Goal: Task Accomplishment & Management: Manage account settings

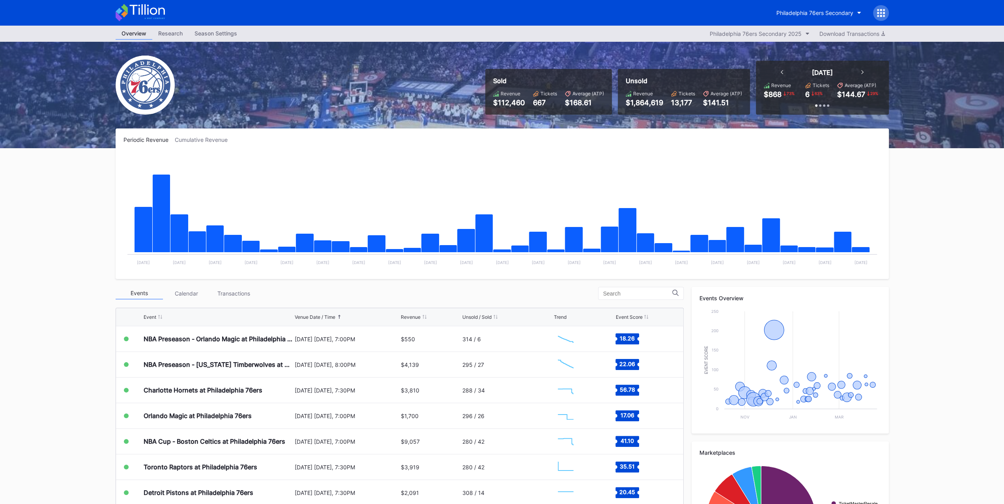
click at [230, 295] on div "Transactions" at bounding box center [233, 293] width 47 height 12
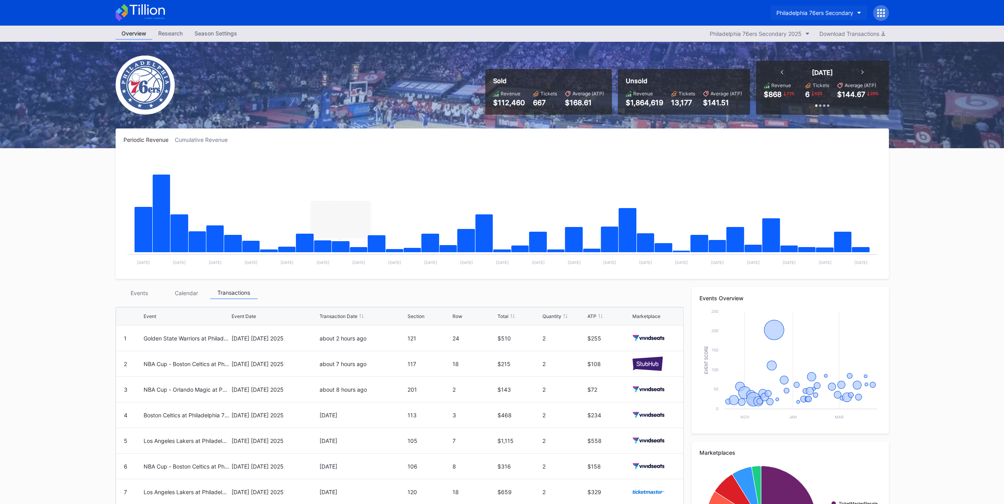
click at [795, 7] on button "Philadelphia 76ers Secondary" at bounding box center [818, 13] width 97 height 15
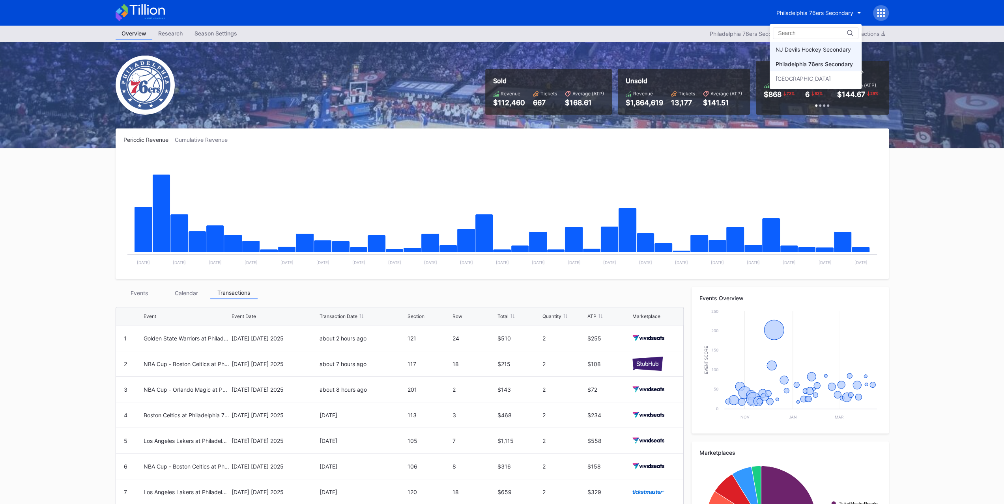
click at [797, 46] on div "NJ Devils Hockey Secondary" at bounding box center [812, 49] width 75 height 7
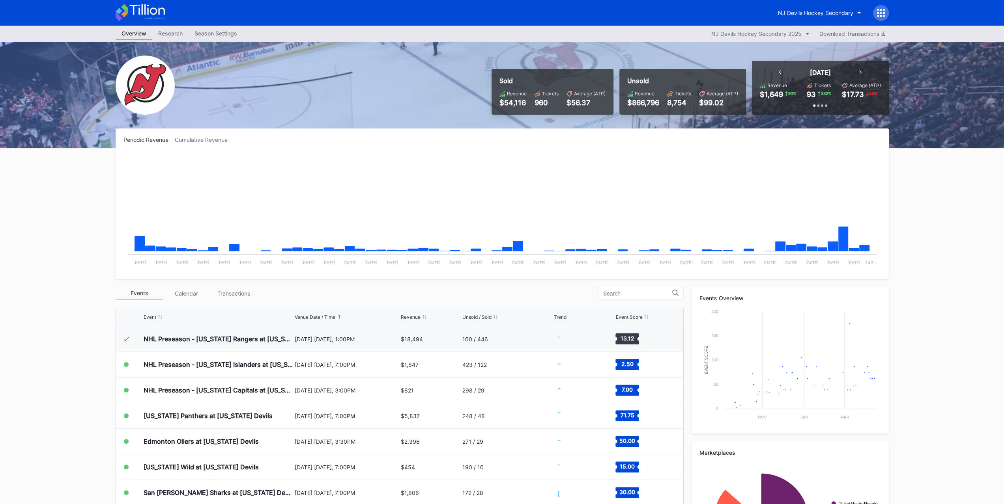
scroll to position [26, 0]
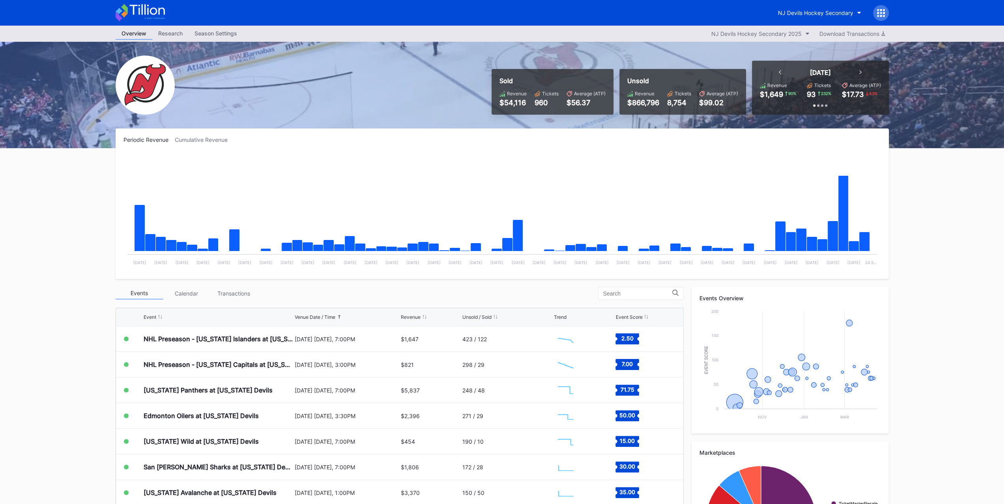
click at [244, 294] on div "Transactions" at bounding box center [233, 293] width 47 height 12
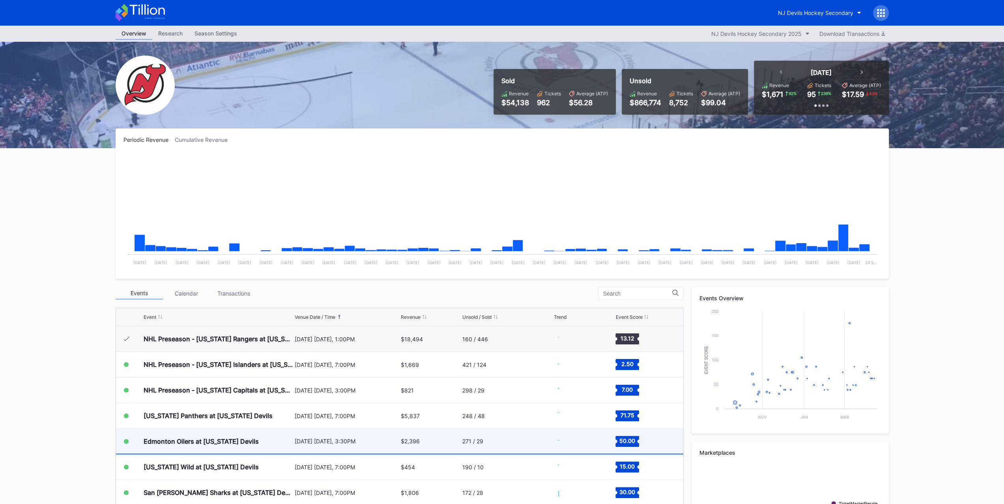
scroll to position [26, 0]
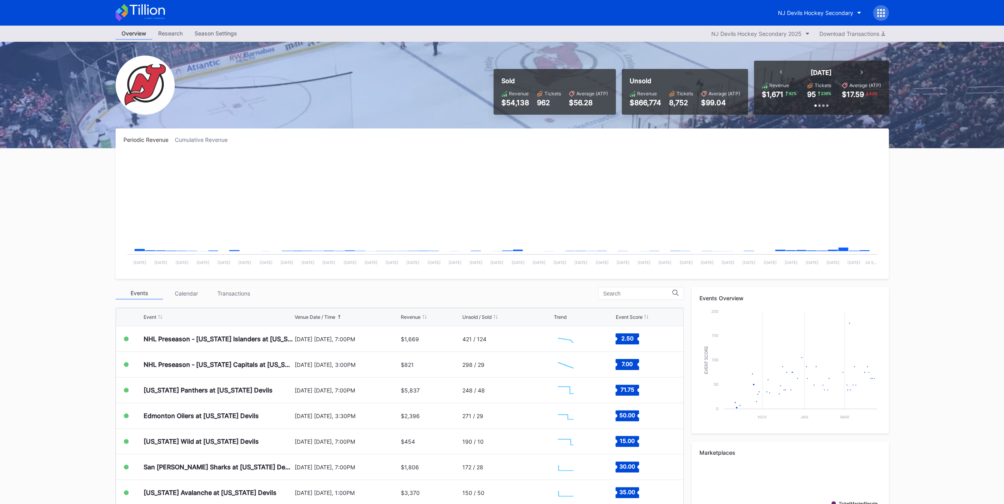
click at [233, 294] on div "Transactions" at bounding box center [233, 293] width 47 height 12
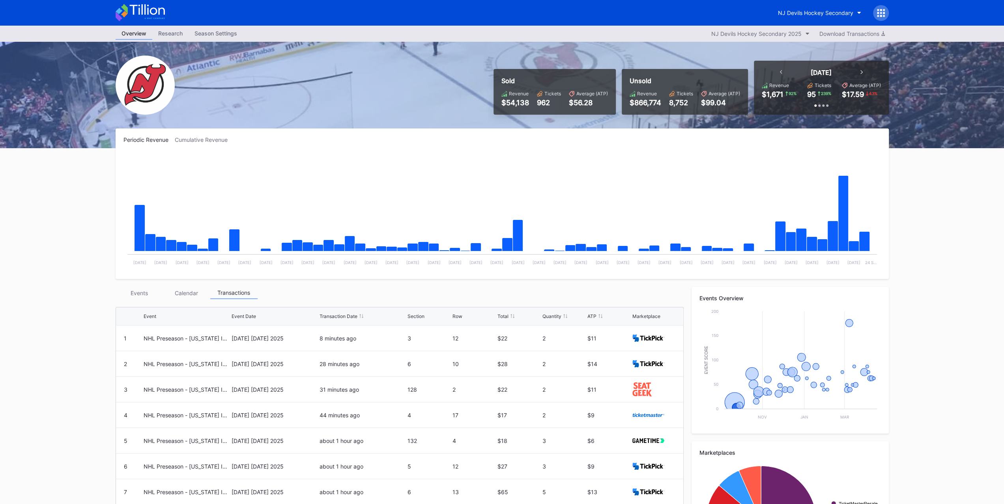
click at [139, 289] on div "Events" at bounding box center [139, 293] width 47 height 12
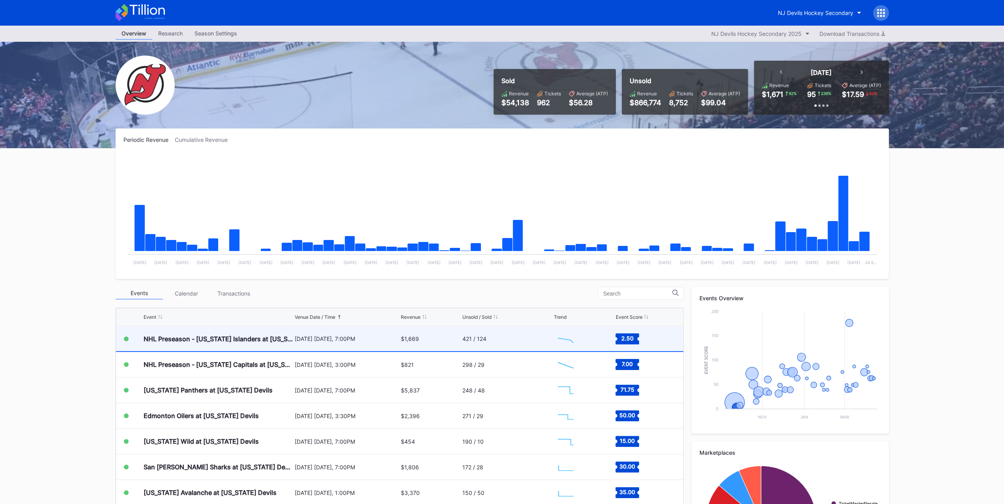
scroll to position [25, 0]
click at [210, 336] on div "NHL Preseason - New York Islanders at New Jersey Devils" at bounding box center [218, 340] width 149 height 8
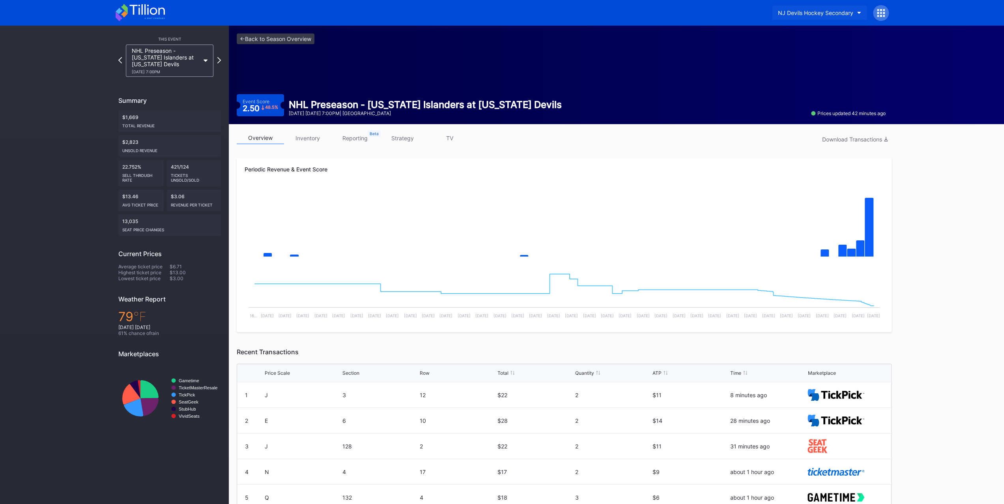
click at [847, 14] on div "NJ Devils Hockey Secondary" at bounding box center [815, 12] width 75 height 7
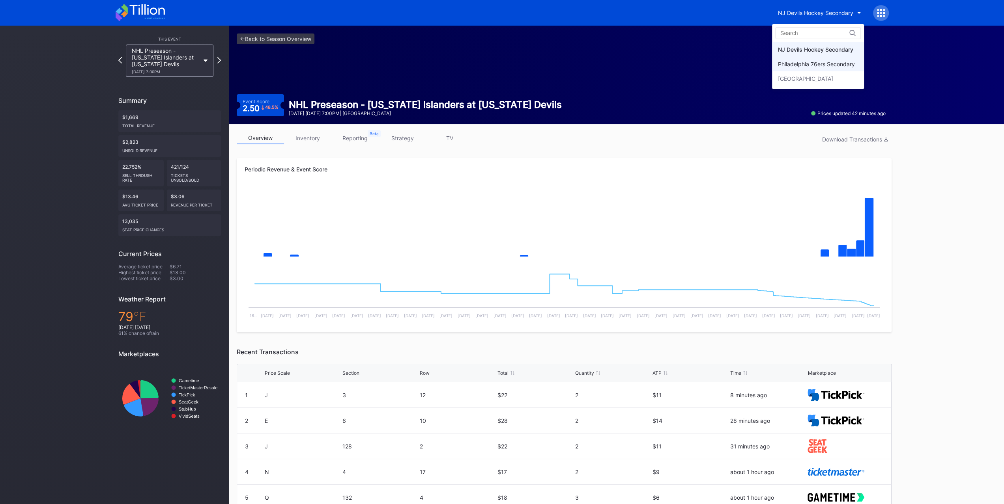
click at [845, 62] on div "Philadelphia 76ers Secondary" at bounding box center [816, 64] width 77 height 7
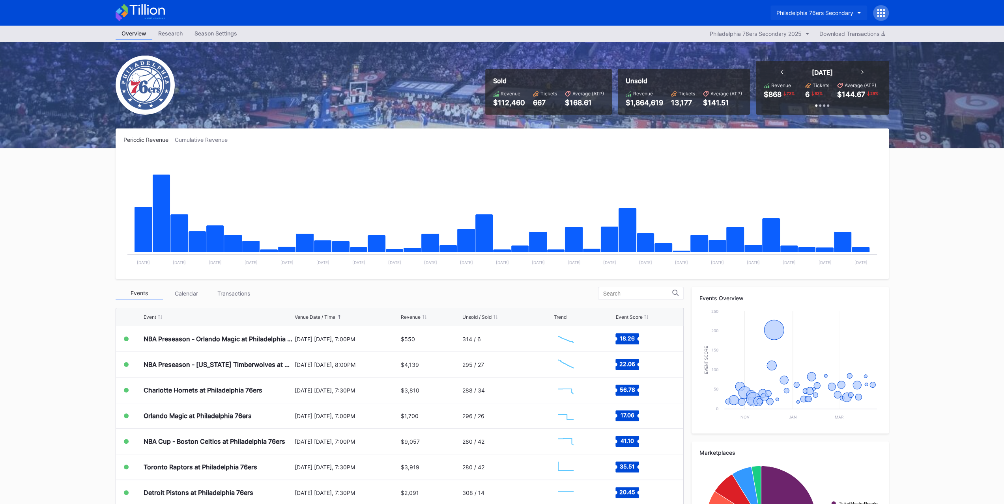
click at [855, 13] on button "Philadelphia 76ers Secondary" at bounding box center [818, 13] width 97 height 15
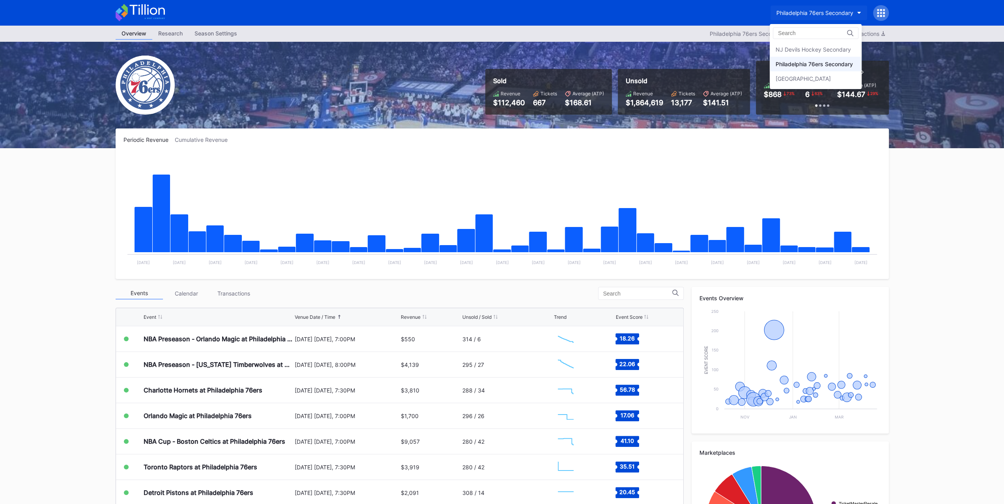
click at [826, 51] on div "NJ Devils Hockey Secondary" at bounding box center [812, 49] width 75 height 7
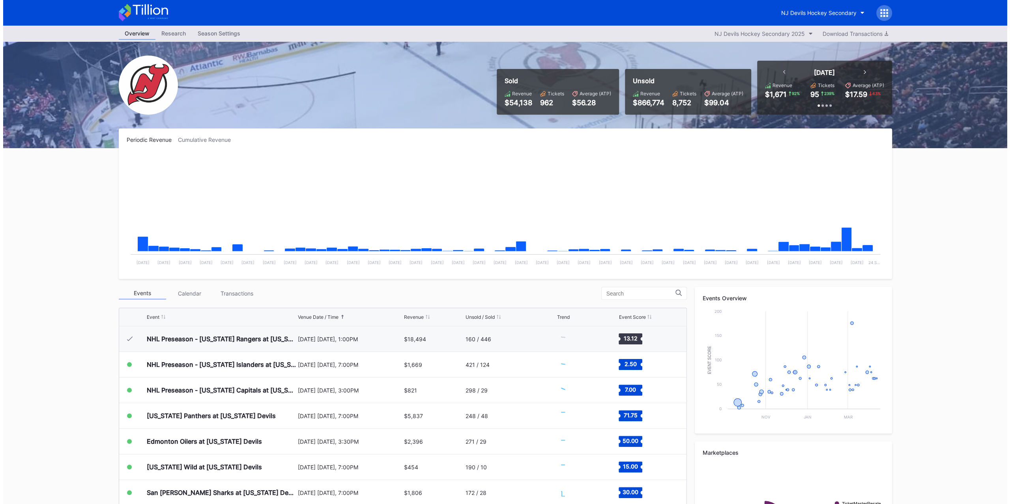
scroll to position [26, 0]
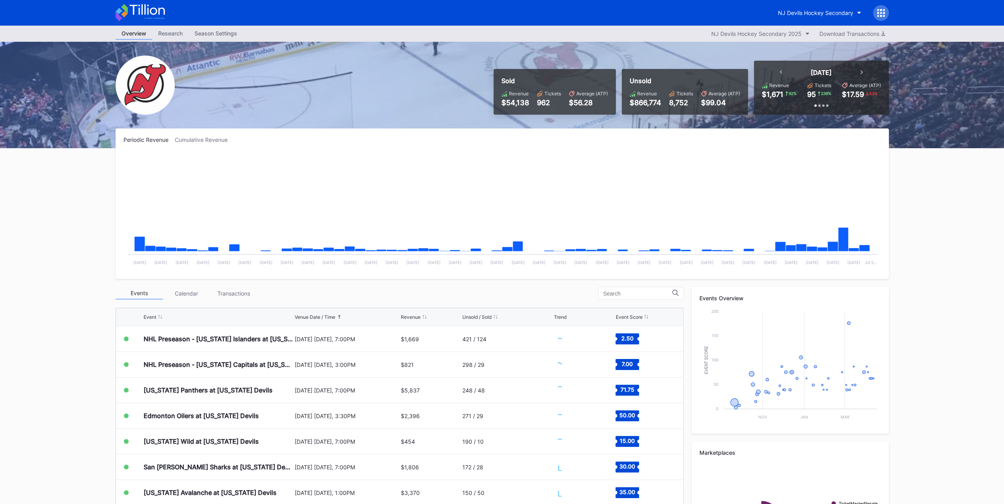
click at [878, 17] on div at bounding box center [881, 13] width 16 height 16
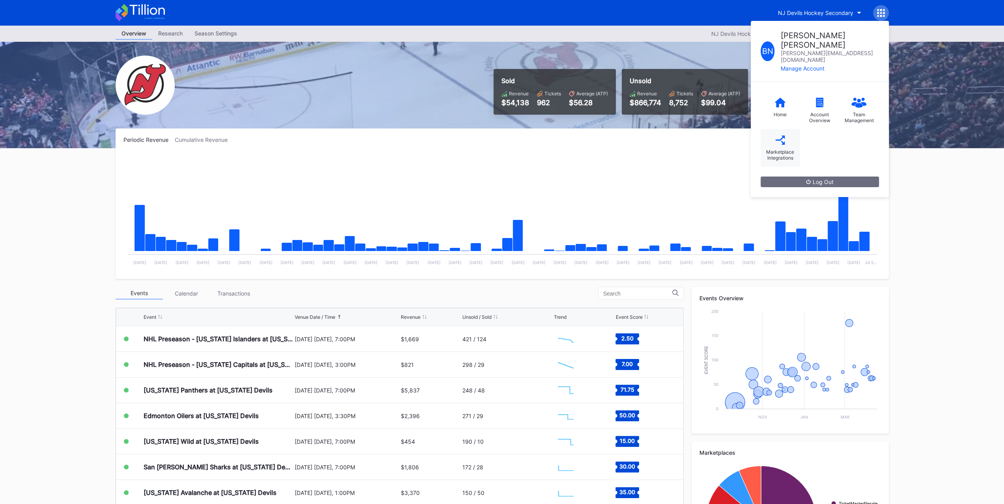
click at [794, 129] on div "Marketplace Integrations" at bounding box center [779, 147] width 39 height 37
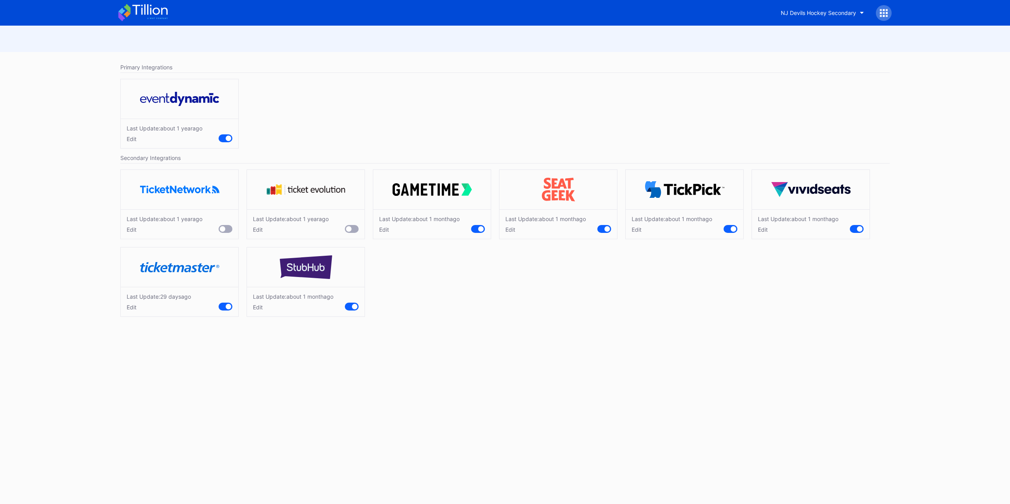
click at [514, 230] on div "Edit" at bounding box center [545, 229] width 80 height 7
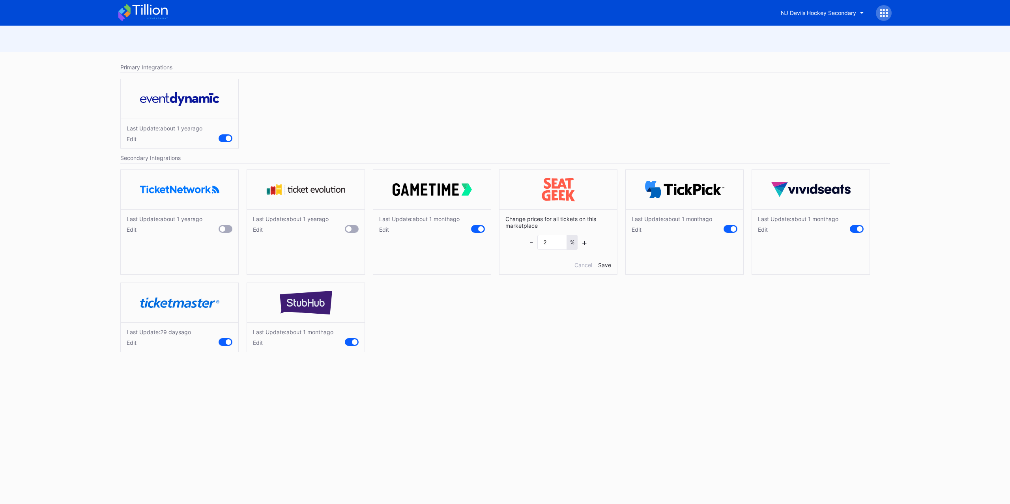
click at [373, 228] on div "Last Update: about 1 year ago Edit Last Update: about 1 year ago Edit Last Upda…" at bounding box center [504, 263] width 777 height 195
click at [380, 228] on div "Edit" at bounding box center [419, 229] width 80 height 7
click at [533, 243] on div "- 2 % +" at bounding box center [558, 242] width 58 height 15
click at [531, 239] on div "-" at bounding box center [531, 242] width 4 height 10
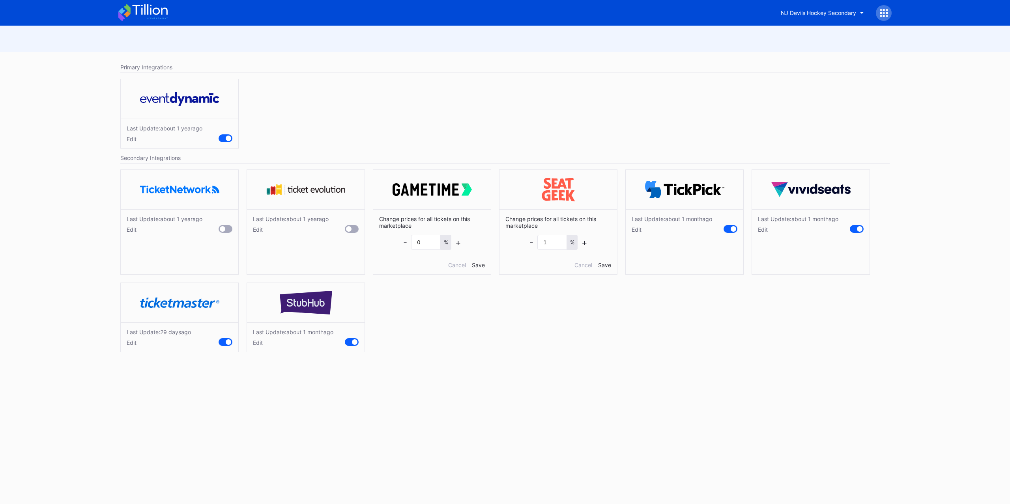
type input "0"
click at [606, 263] on div "Save" at bounding box center [604, 265] width 13 height 7
click at [635, 230] on div "Edit" at bounding box center [671, 229] width 80 height 7
click at [729, 262] on div "Save" at bounding box center [730, 265] width 13 height 7
click at [763, 228] on div "Edit" at bounding box center [798, 229] width 80 height 7
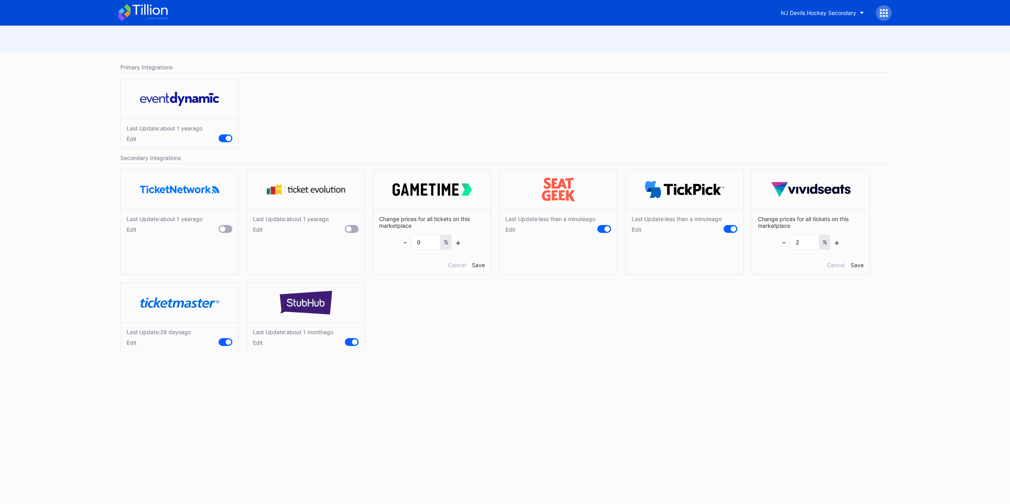
click at [784, 243] on div "-" at bounding box center [784, 242] width 4 height 10
type input "0"
click at [859, 263] on div "Save" at bounding box center [856, 265] width 13 height 7
click at [261, 340] on div "Edit" at bounding box center [293, 343] width 80 height 7
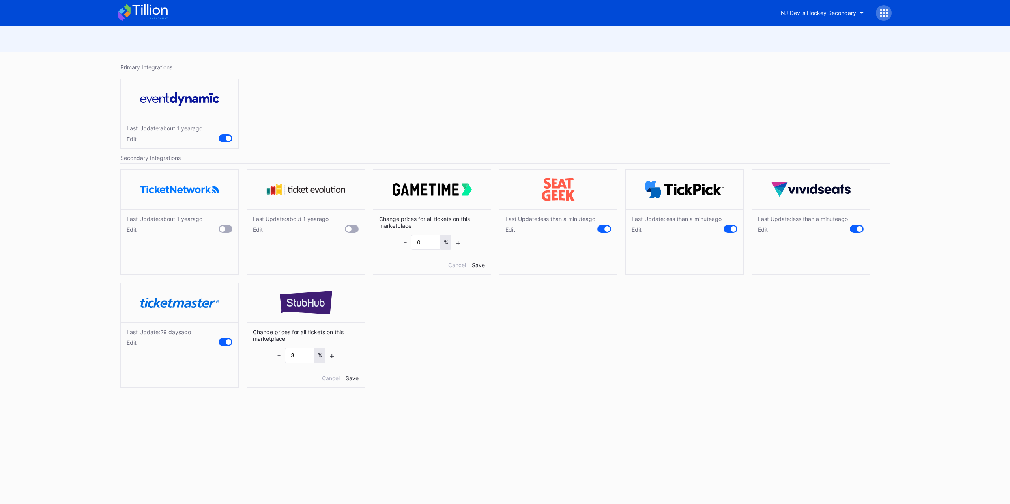
click at [280, 353] on div "-" at bounding box center [279, 356] width 4 height 10
type input "0"
click at [353, 375] on div "Save" at bounding box center [351, 378] width 13 height 7
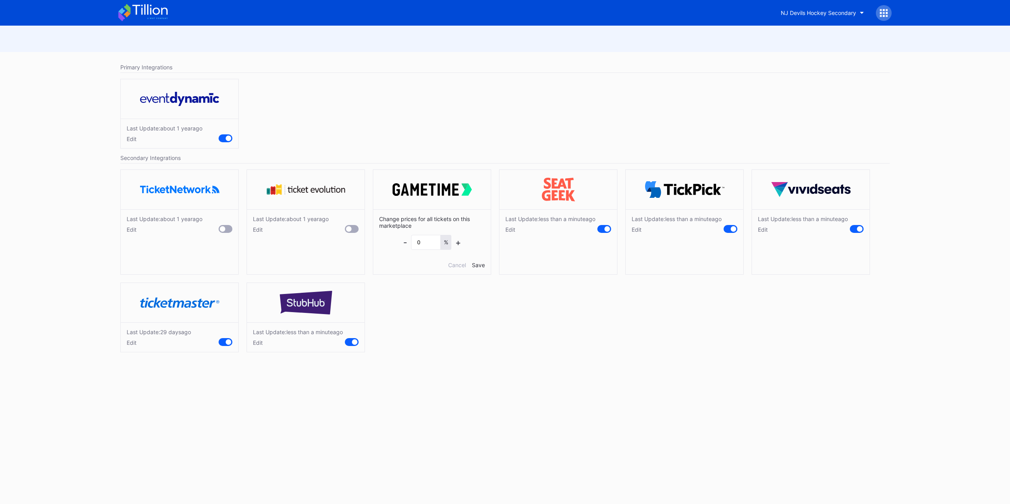
click at [132, 340] on div "Edit" at bounding box center [159, 343] width 64 height 7
click at [151, 351] on div "-" at bounding box center [153, 356] width 4 height 10
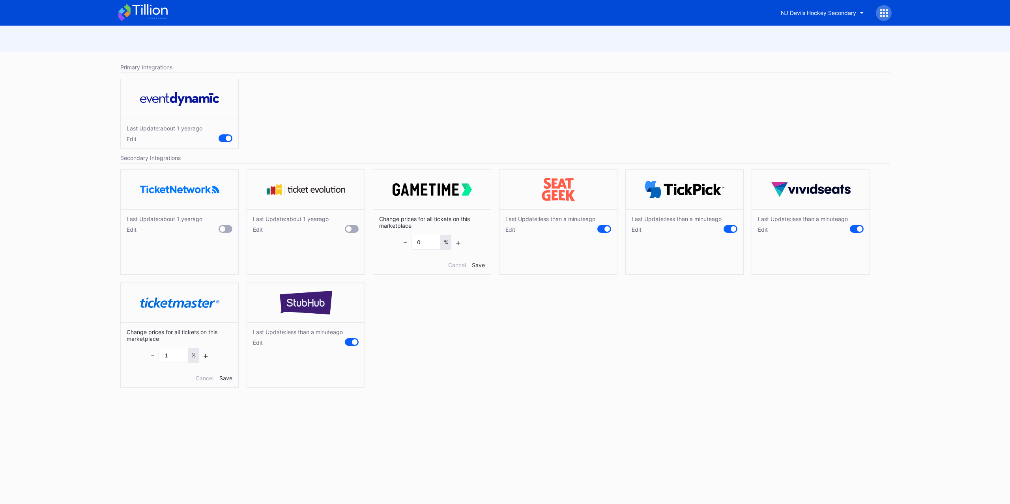
type input "0"
click at [227, 375] on div "Save" at bounding box center [225, 378] width 13 height 7
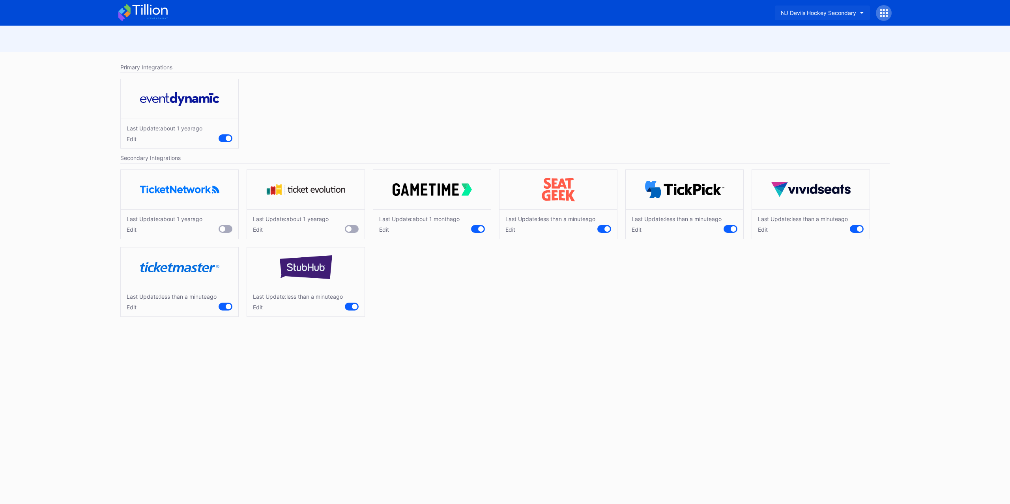
click at [857, 12] on button "NJ Devils Hockey Secondary" at bounding box center [821, 13] width 95 height 15
click at [852, 62] on div "Philadelphia 76ers Secondary" at bounding box center [818, 64] width 77 height 7
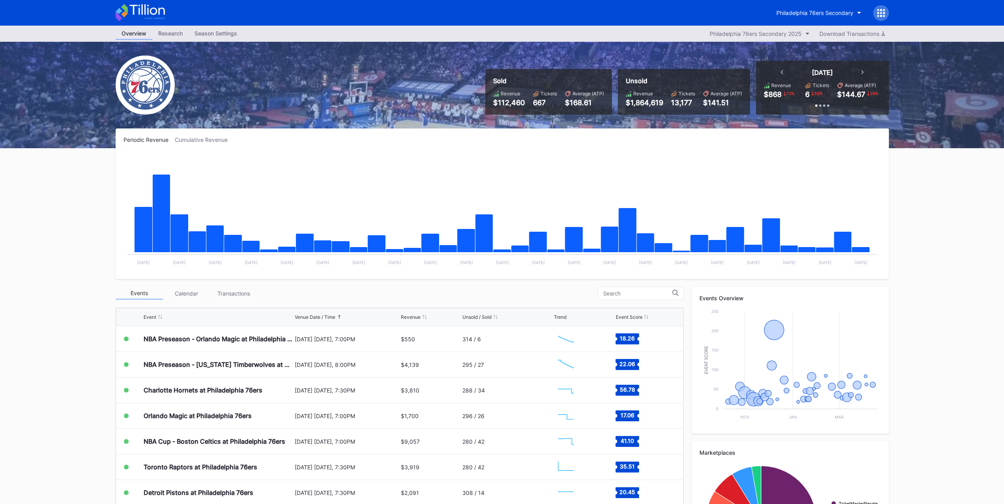
click at [234, 293] on div "Transactions" at bounding box center [233, 293] width 47 height 12
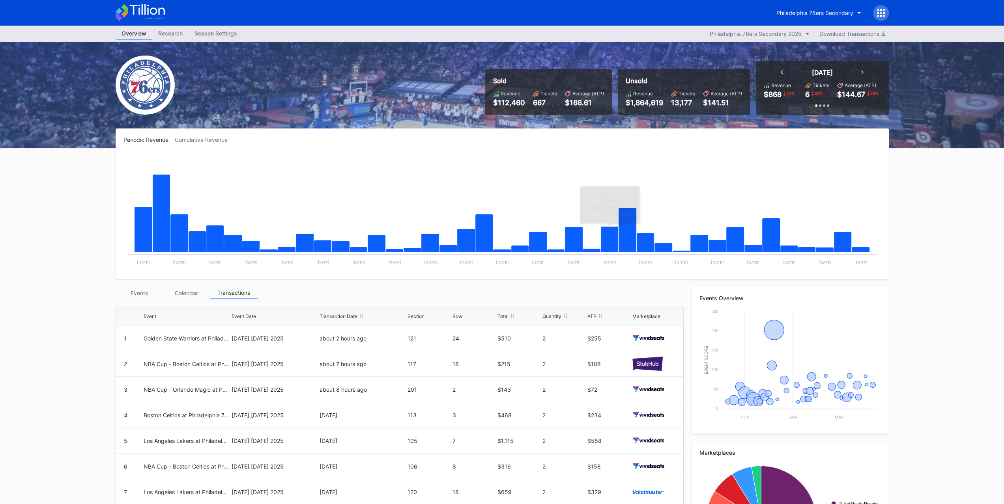
click at [887, 6] on div "Philadelphia 76ers Secondary" at bounding box center [829, 13] width 118 height 16
drag, startPoint x: 886, startPoint y: 10, endPoint x: 881, endPoint y: 13, distance: 5.8
click at [885, 10] on div at bounding box center [881, 13] width 16 height 16
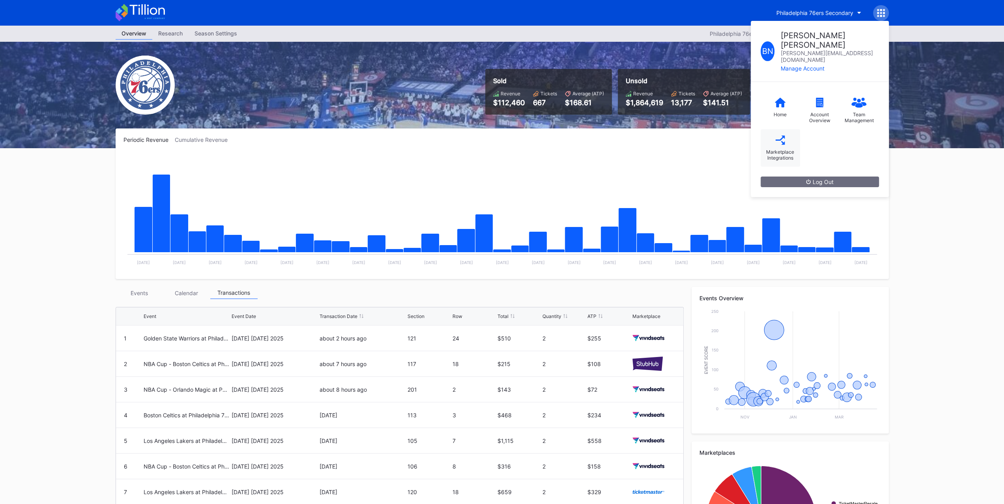
click at [791, 129] on div "Marketplace Integrations" at bounding box center [779, 147] width 39 height 37
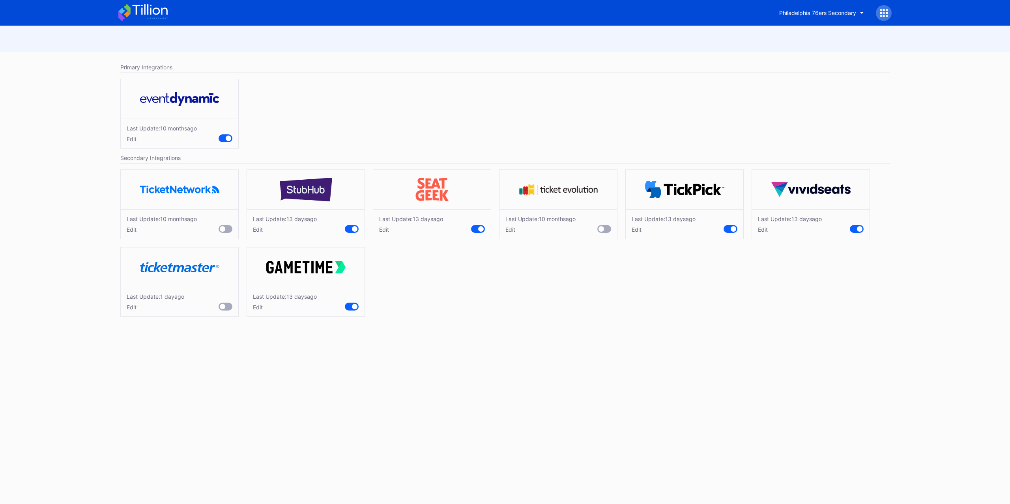
click at [269, 226] on div "Edit" at bounding box center [285, 229] width 64 height 7
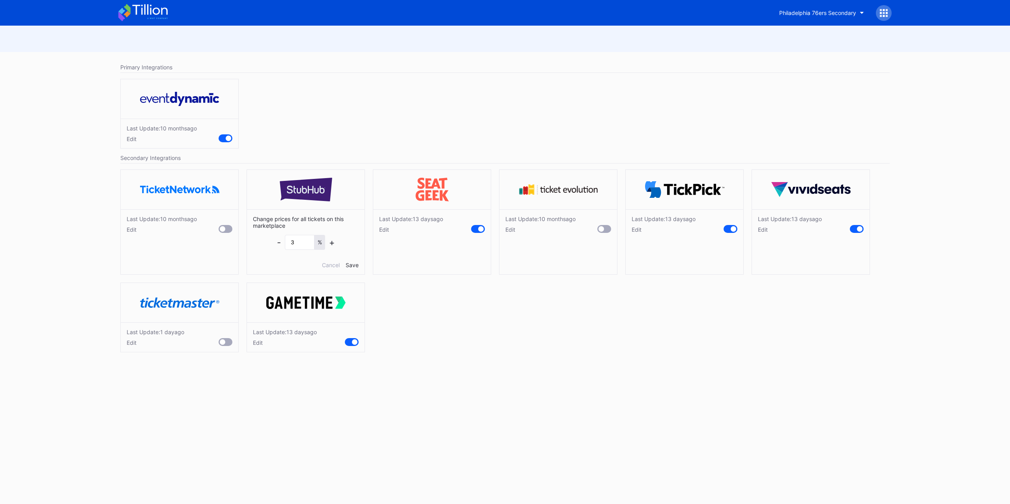
click at [279, 239] on div "-" at bounding box center [279, 242] width 4 height 10
type input "0"
click at [356, 264] on div "Save" at bounding box center [351, 265] width 13 height 7
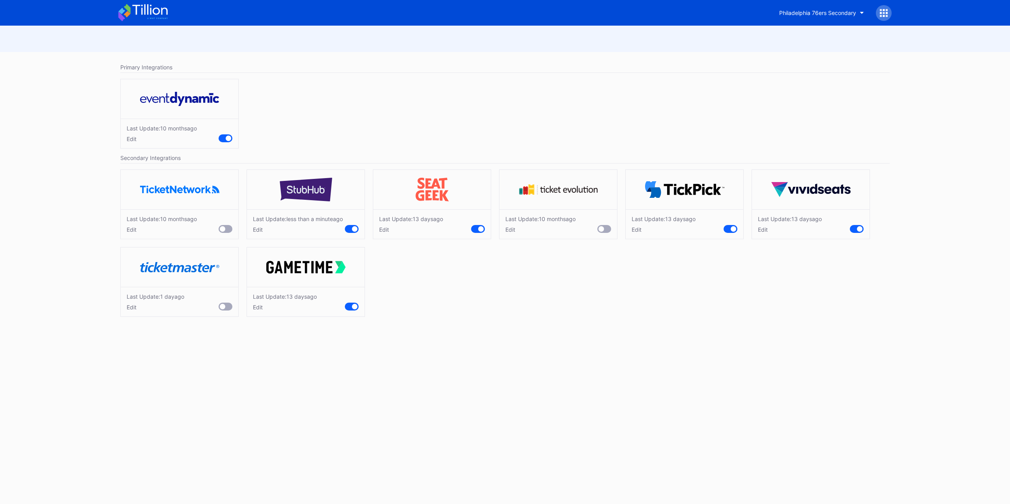
click at [388, 228] on div "Edit" at bounding box center [411, 229] width 64 height 7
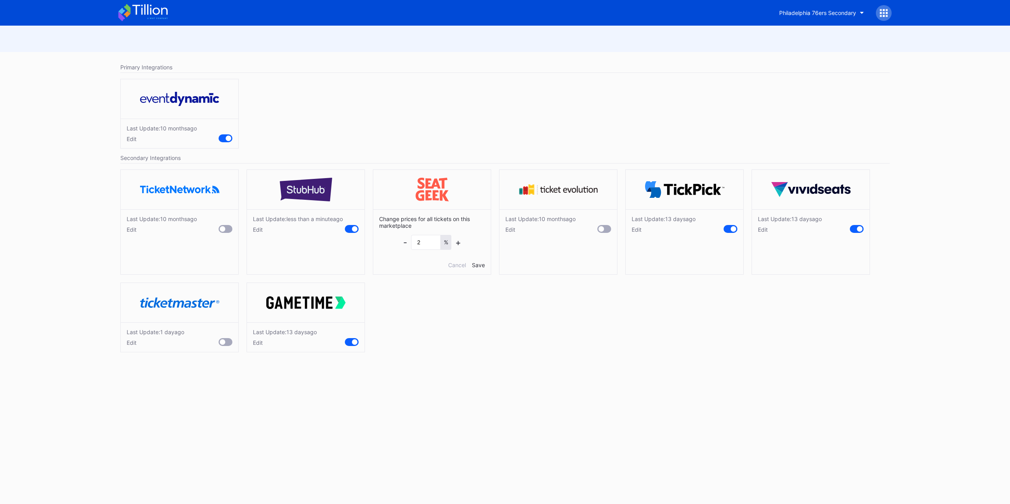
click at [404, 241] on div "-" at bounding box center [405, 242] width 4 height 10
type input "0"
click at [478, 259] on div "Change prices for all tickets on this marketplace - 0 % + Cancel Save" at bounding box center [432, 241] width 118 height 65
click at [480, 262] on div "Save" at bounding box center [478, 265] width 13 height 7
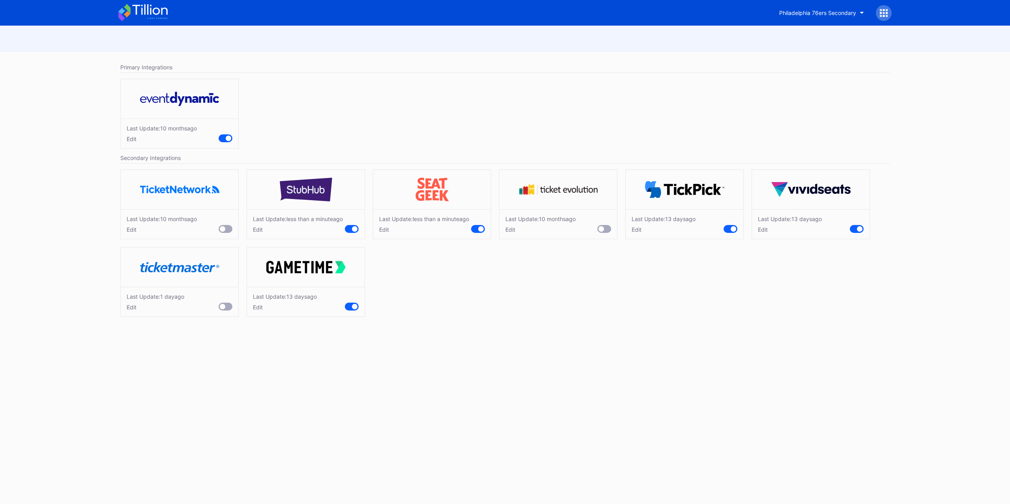
drag, startPoint x: 641, startPoint y: 224, endPoint x: 639, endPoint y: 228, distance: 5.3
click at [639, 228] on div "Last Update: [DATE] Edit" at bounding box center [663, 224] width 64 height 17
click at [637, 228] on div "Edit" at bounding box center [663, 229] width 64 height 7
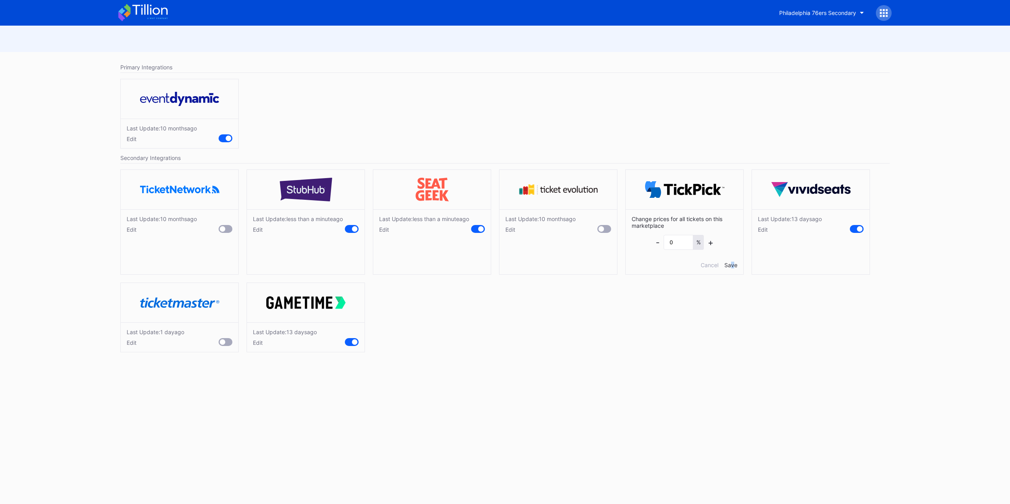
click at [733, 258] on div "Change prices for all tickets on this marketplace - 0 % + Cancel Save" at bounding box center [684, 241] width 118 height 65
click at [733, 262] on div "Save" at bounding box center [730, 265] width 13 height 7
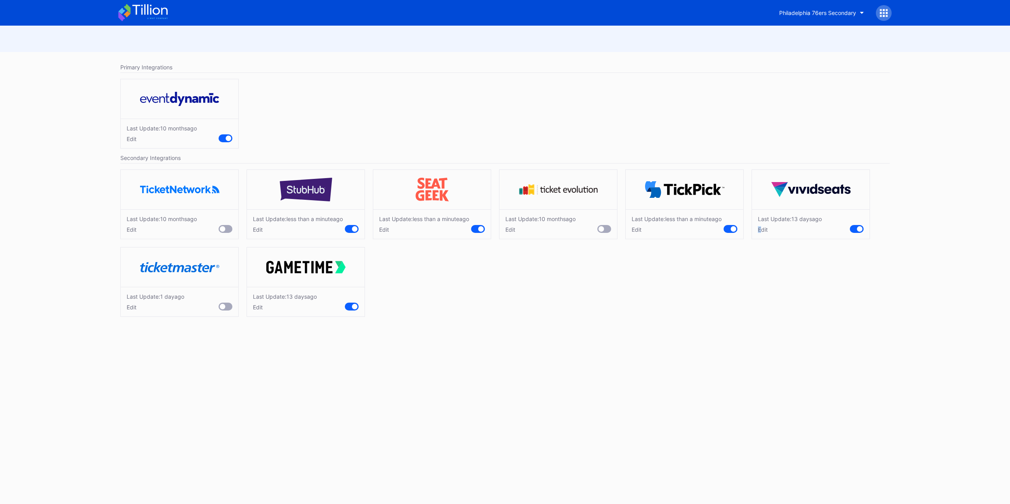
click at [759, 230] on div "Edit" at bounding box center [790, 229] width 64 height 7
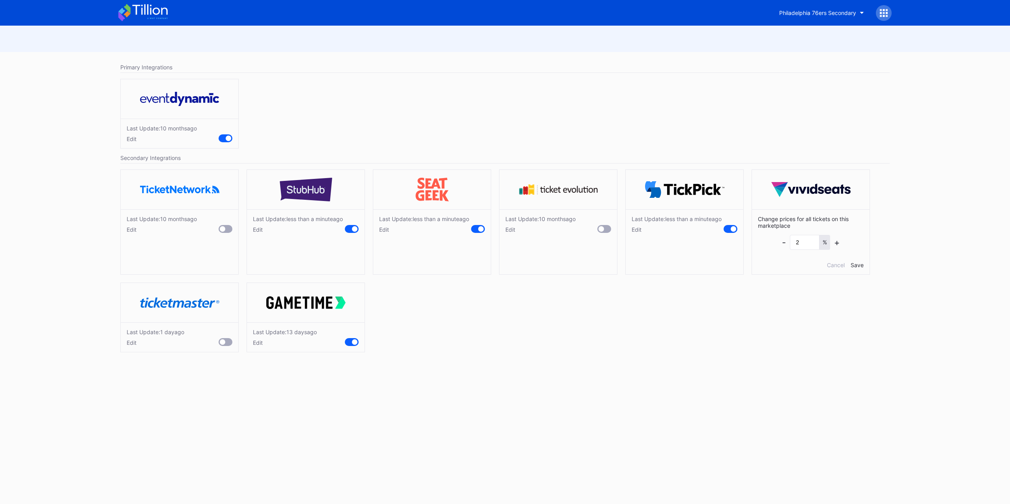
click at [784, 241] on div "-" at bounding box center [784, 242] width 4 height 10
type input "0"
click at [857, 262] on div "Save" at bounding box center [856, 265] width 13 height 7
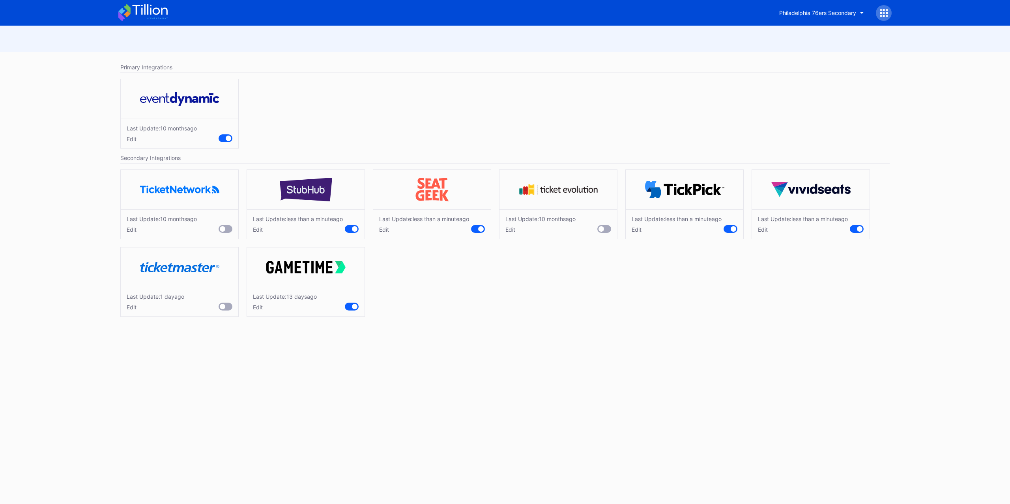
click at [261, 310] on div "Edit" at bounding box center [285, 307] width 64 height 7
click at [137, 310] on div "Edit" at bounding box center [156, 307] width 58 height 7
click at [153, 325] on div "-" at bounding box center [153, 320] width 4 height 10
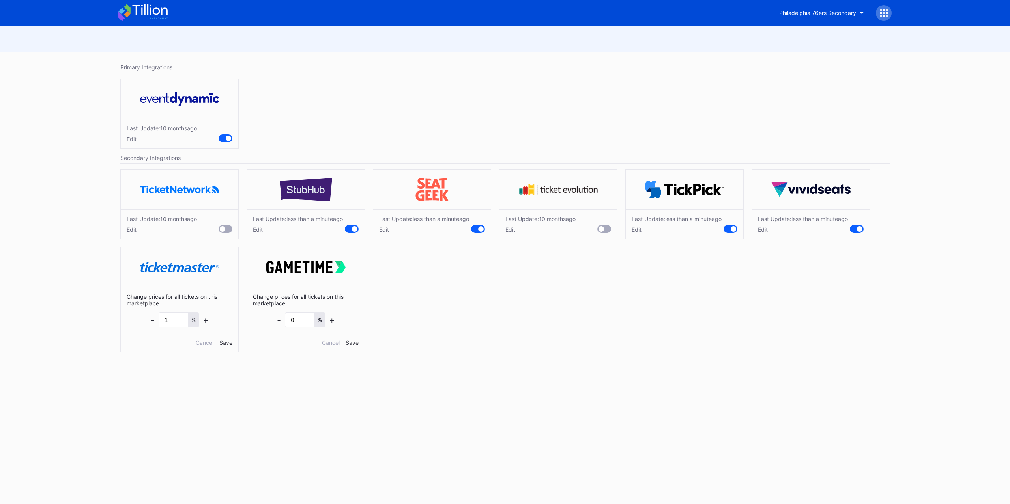
click at [153, 325] on div "-" at bounding box center [153, 320] width 4 height 10
type input "0"
click at [222, 343] on div "Save" at bounding box center [225, 343] width 13 height 7
click at [888, 12] on div at bounding box center [883, 13] width 16 height 16
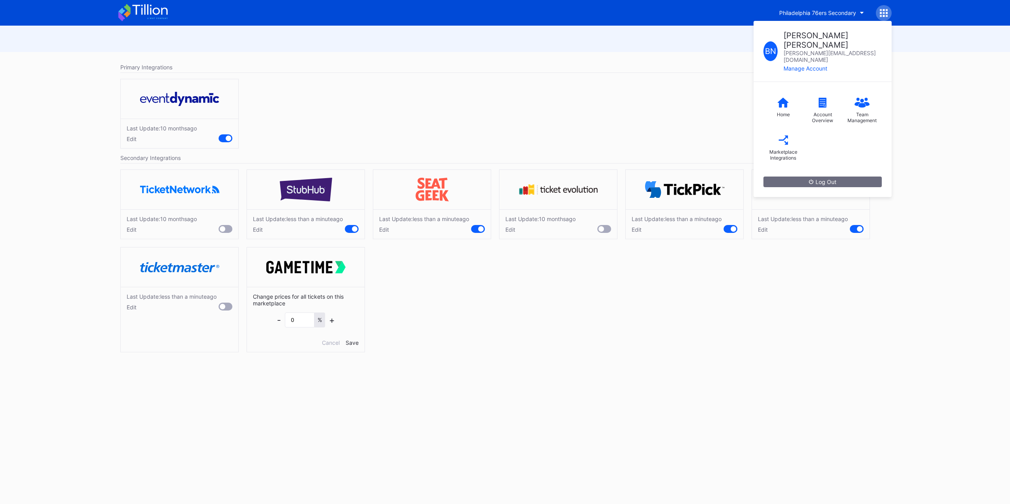
click at [888, 12] on div "B N [PERSON_NAME] [PERSON_NAME][EMAIL_ADDRESS][DOMAIN_NAME] Manage Account Home…" at bounding box center [883, 13] width 16 height 16
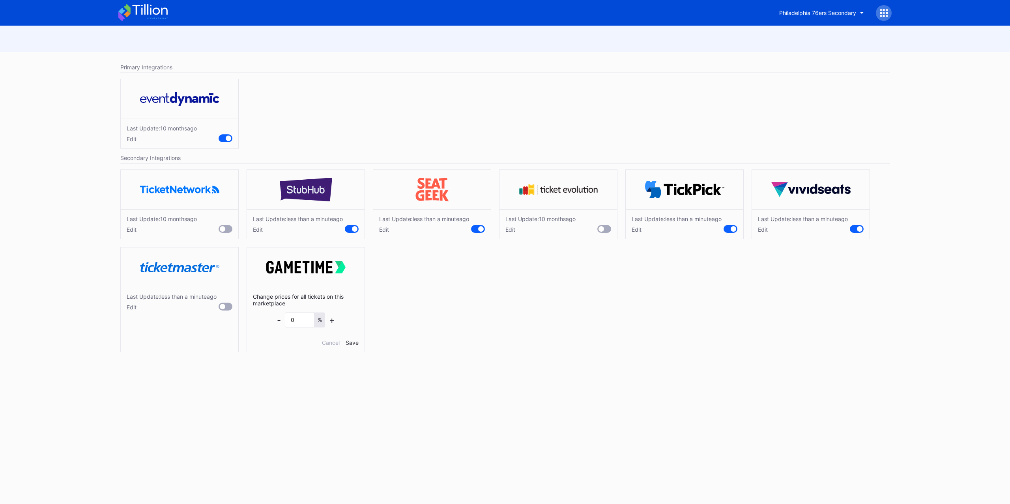
click at [888, 12] on div at bounding box center [883, 13] width 16 height 16
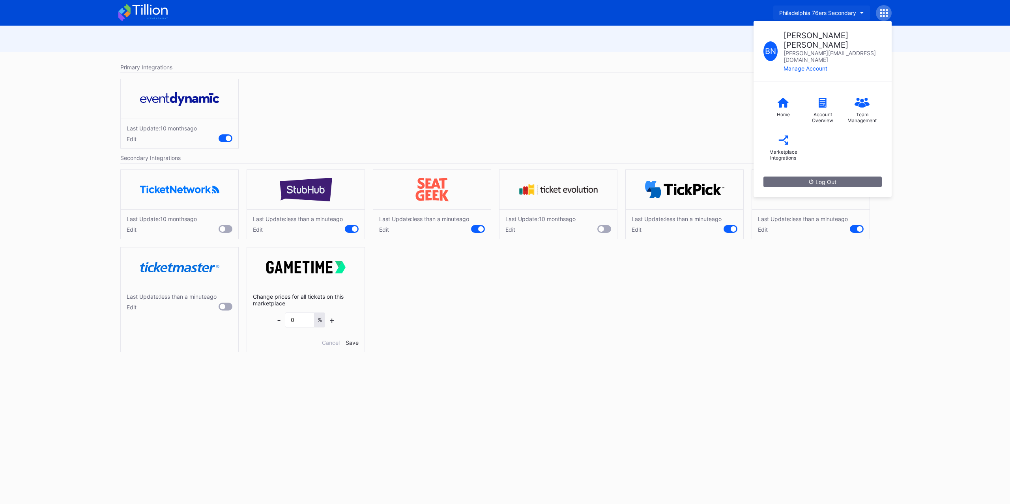
click at [842, 14] on div "Philadelphia 76ers Secondary" at bounding box center [817, 12] width 77 height 7
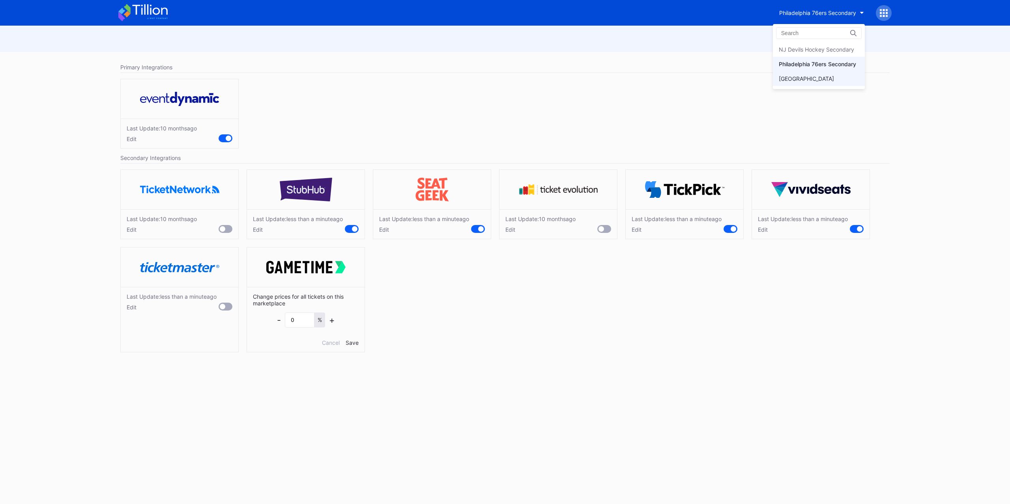
click at [825, 83] on div "[GEOGRAPHIC_DATA]" at bounding box center [819, 78] width 92 height 15
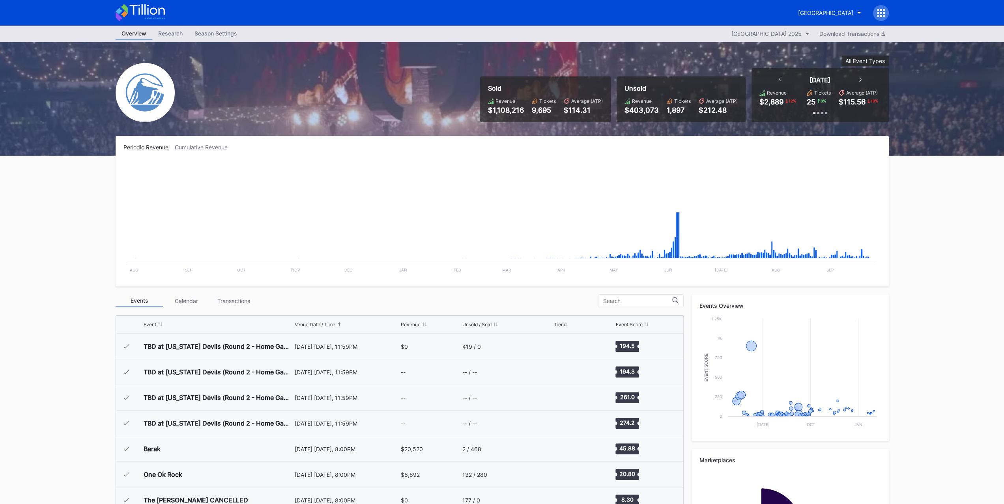
click at [875, 14] on div at bounding box center [881, 13] width 16 height 16
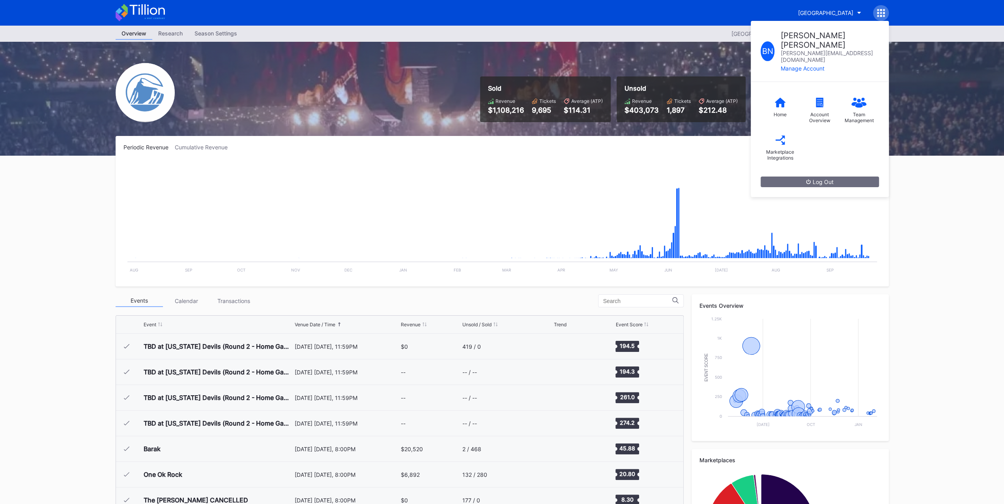
scroll to position [1179, 0]
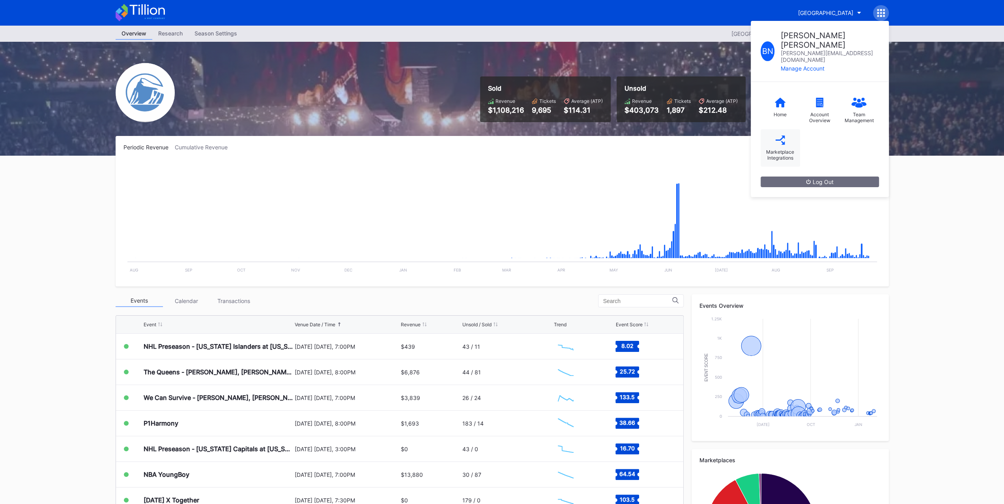
click at [786, 149] on div "Marketplace Integrations" at bounding box center [780, 155] width 32 height 12
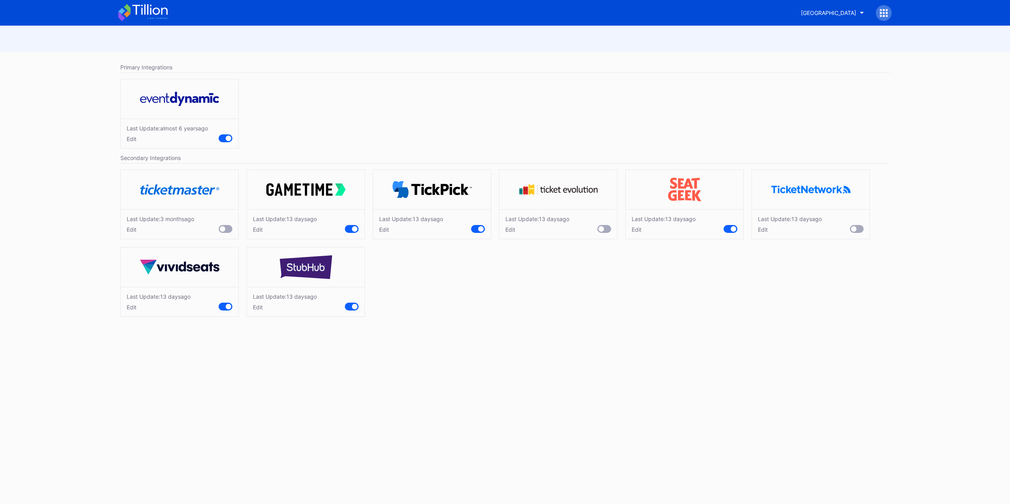
click at [260, 231] on div "Edit" at bounding box center [285, 229] width 64 height 7
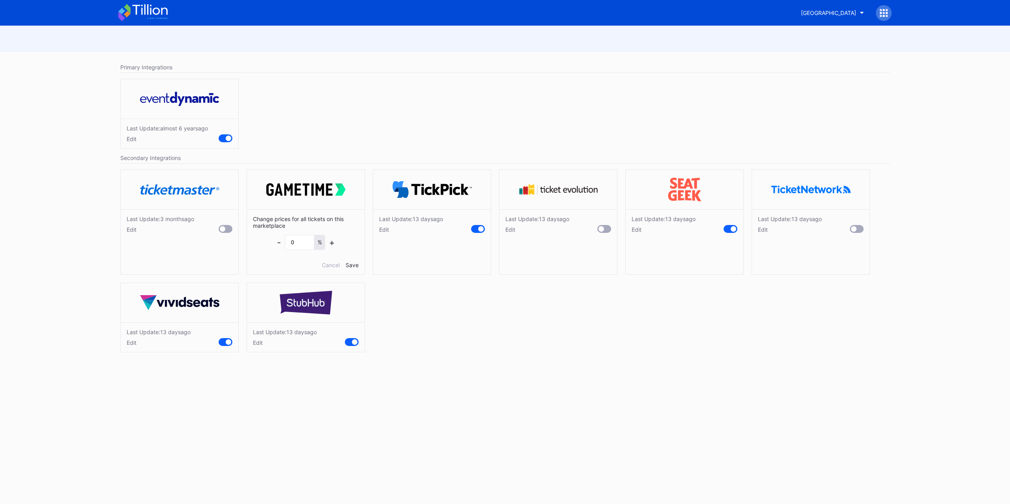
click at [383, 230] on div "Edit" at bounding box center [411, 229] width 64 height 7
click at [644, 228] on div "Edit" at bounding box center [663, 229] width 64 height 7
click at [660, 239] on div "- 2 % +" at bounding box center [684, 242] width 58 height 15
click at [659, 239] on div "- 2 % +" at bounding box center [684, 242] width 58 height 15
click at [657, 239] on div "-" at bounding box center [657, 242] width 4 height 10
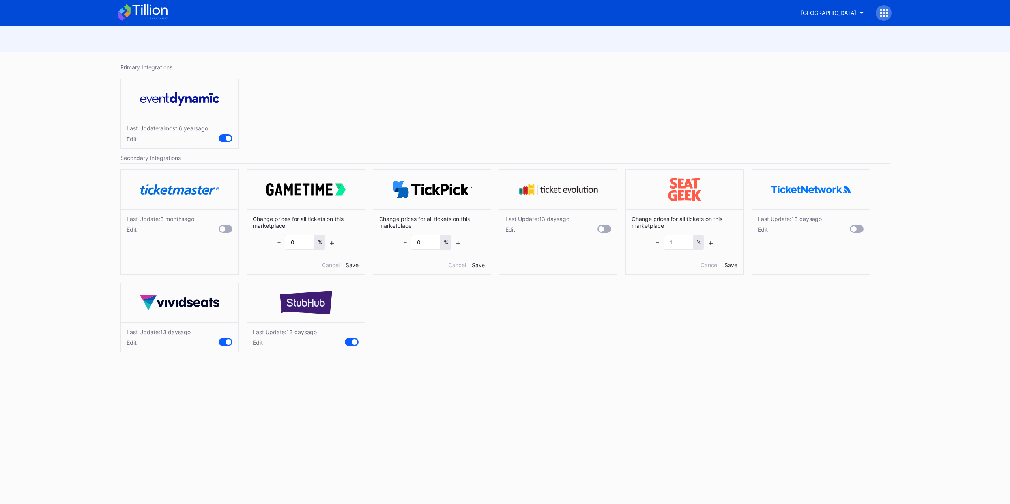
click at [657, 239] on div "-" at bounding box center [657, 242] width 4 height 10
type input "0"
click at [729, 262] on div "Save" at bounding box center [730, 265] width 13 height 7
click at [134, 340] on div "Edit" at bounding box center [159, 343] width 64 height 7
click at [147, 353] on div "Change prices for all tickets on this marketplace - 2 % + Cancel Save" at bounding box center [180, 355] width 118 height 65
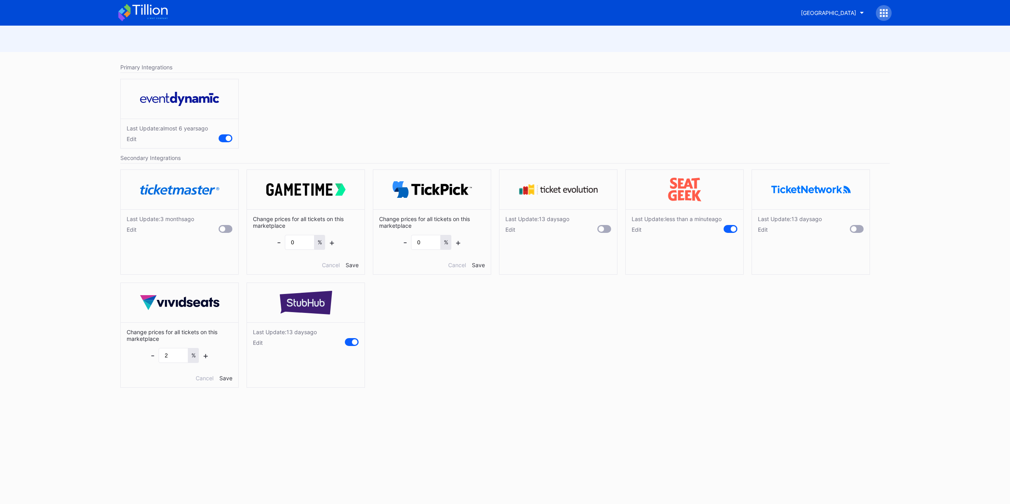
click at [153, 353] on div "-" at bounding box center [153, 356] width 4 height 10
click at [152, 353] on div "-" at bounding box center [153, 356] width 4 height 10
type input "0"
click at [229, 375] on div "Save" at bounding box center [225, 378] width 13 height 7
click at [263, 340] on div "Edit" at bounding box center [285, 343] width 64 height 7
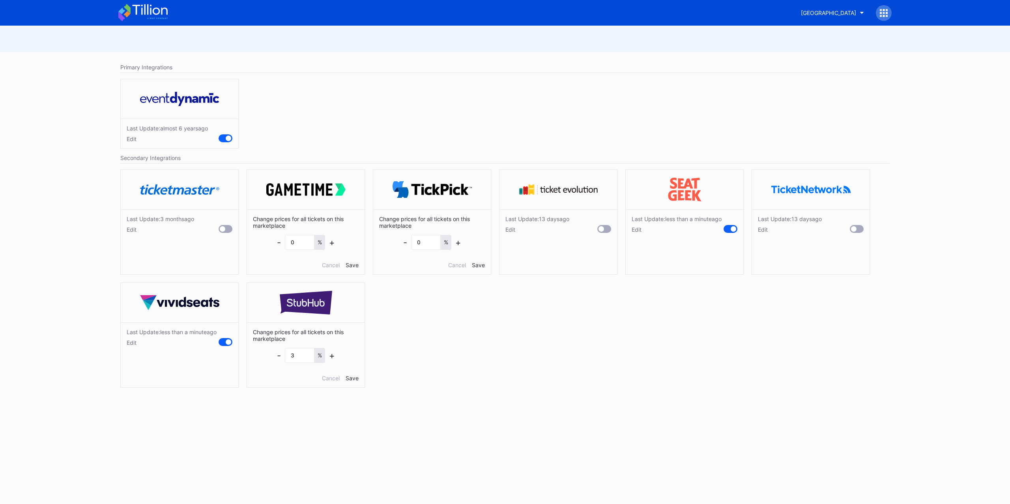
click at [280, 355] on div "-" at bounding box center [279, 356] width 4 height 10
type input "0"
click at [352, 371] on div "Change prices for all tickets on this marketplace - 0 % + Cancel Save" at bounding box center [306, 355] width 118 height 65
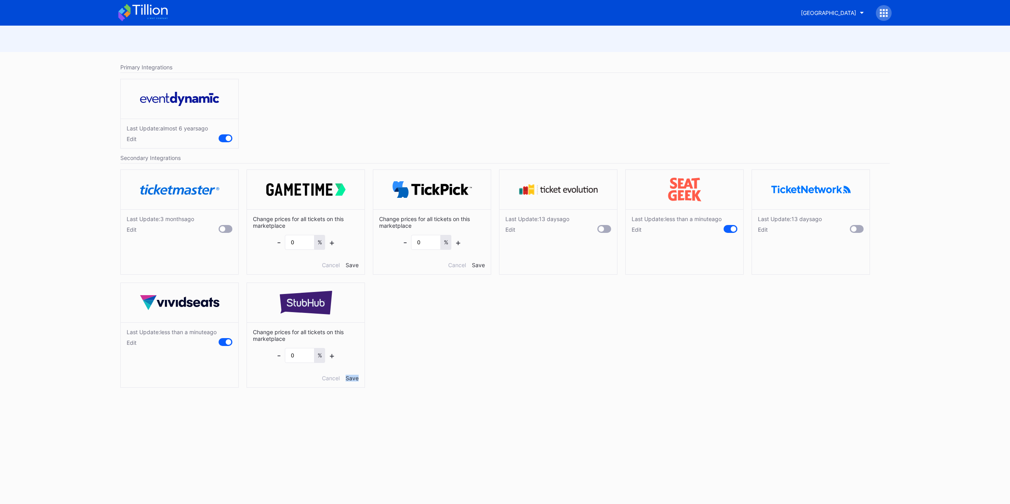
click at [352, 375] on div "Save" at bounding box center [351, 378] width 13 height 7
click at [853, 14] on div "[GEOGRAPHIC_DATA]" at bounding box center [828, 12] width 55 height 7
click at [827, 61] on div "Philadelphia 76ers Secondary" at bounding box center [818, 64] width 77 height 7
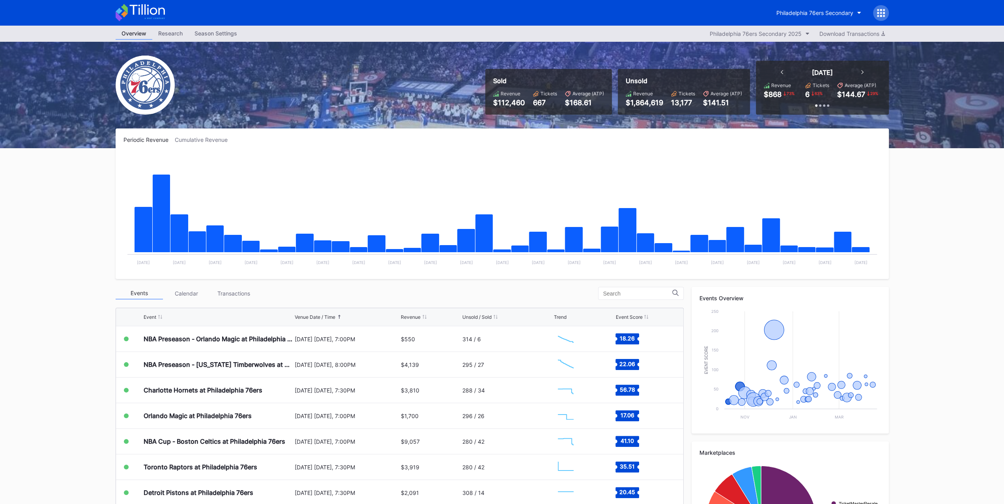
click at [238, 290] on div "Transactions" at bounding box center [233, 293] width 47 height 12
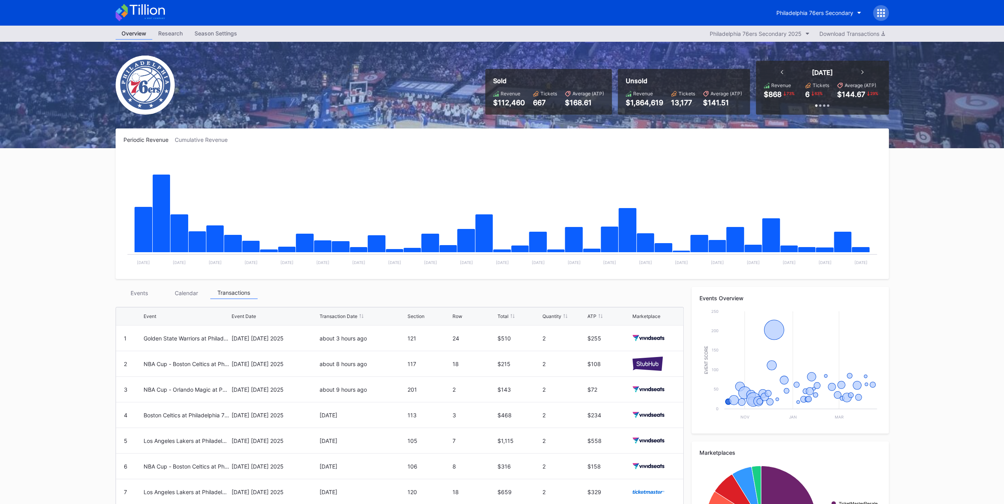
click at [155, 293] on div "Events" at bounding box center [139, 293] width 47 height 12
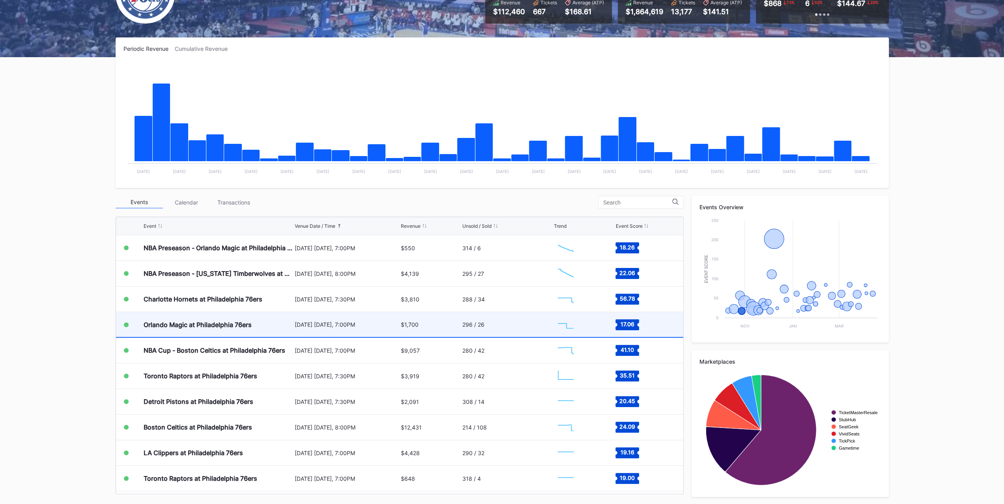
scroll to position [118, 0]
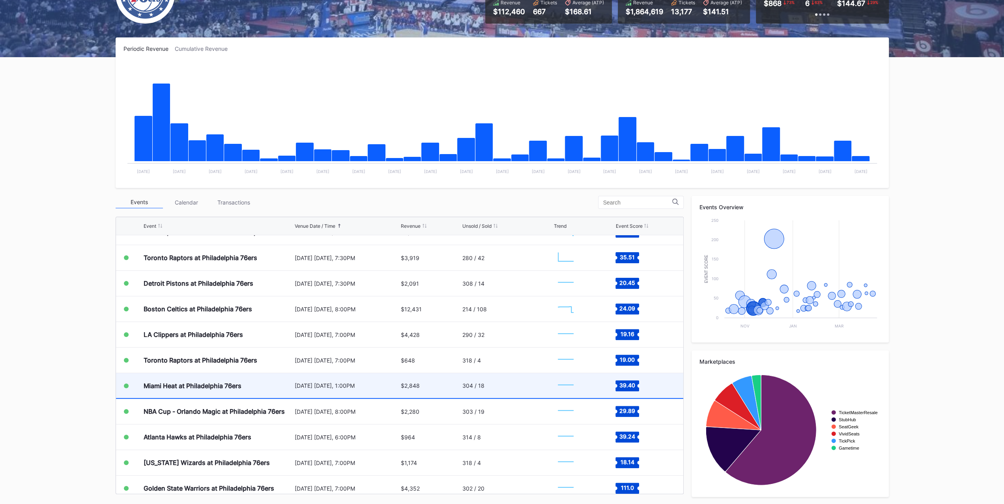
click at [193, 384] on div "Miami Heat at Philadelphia 76ers" at bounding box center [193, 386] width 98 height 8
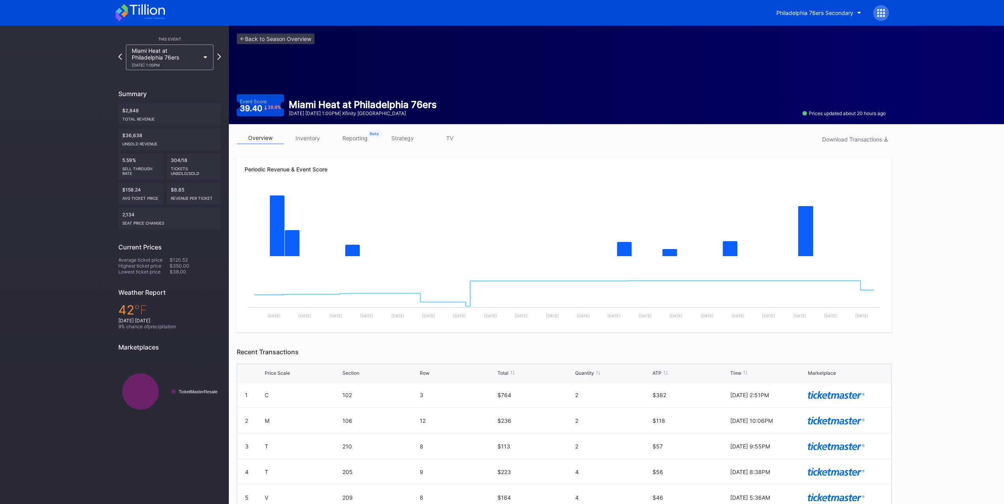
click at [128, 13] on icon at bounding box center [140, 12] width 49 height 17
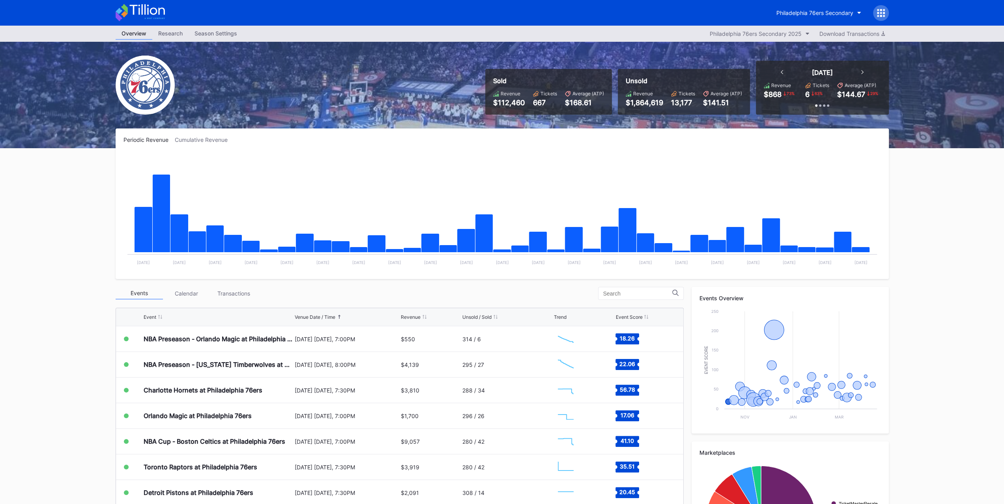
click at [230, 296] on div "Transactions" at bounding box center [233, 293] width 47 height 12
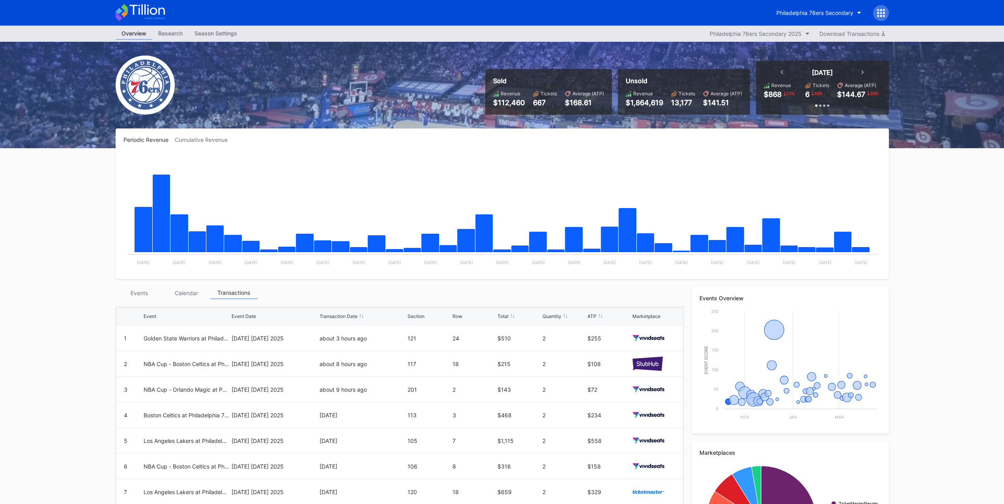
click at [136, 305] on div "Event Event Date Transaction Date Section Row Total Quantity ATP Marketplace 1 …" at bounding box center [400, 452] width 568 height 299
click at [138, 289] on div "Events" at bounding box center [139, 293] width 47 height 12
